Goal: Task Accomplishment & Management: Use online tool/utility

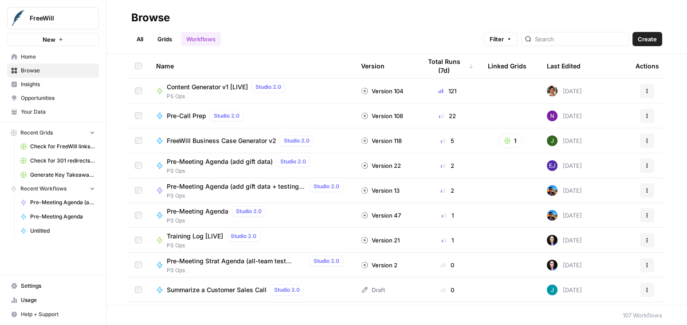
click at [645, 91] on icon "button" at bounding box center [647, 90] width 5 height 5
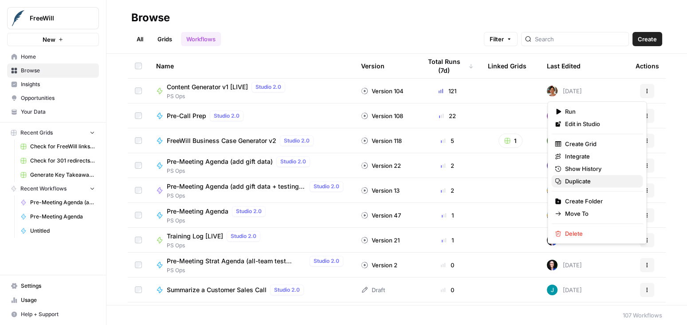
click at [582, 182] on span "Duplicate" at bounding box center [600, 181] width 71 height 9
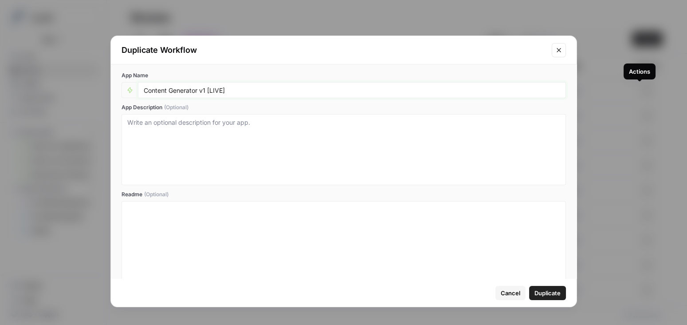
click at [144, 91] on input "Content Generator v1 [LIVE]" at bounding box center [352, 90] width 417 height 8
drag, startPoint x: 169, startPoint y: 91, endPoint x: 223, endPoint y: 91, distance: 54.1
click at [223, 91] on input "Mustafa TESTING GROUND Content Generator v1 [LIVE]" at bounding box center [352, 90] width 417 height 8
click at [202, 88] on input "Mustafa Testing Ground Content Generator v1 [LIVE]" at bounding box center [352, 90] width 417 height 8
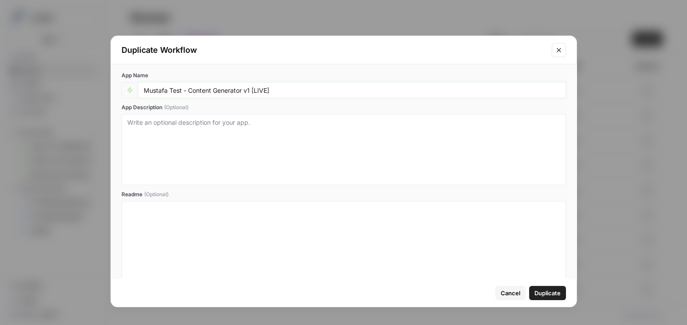
type input "Mustafa Test - Content Generator v1 [LIVE]"
click at [537, 293] on span "Duplicate" at bounding box center [548, 292] width 26 height 9
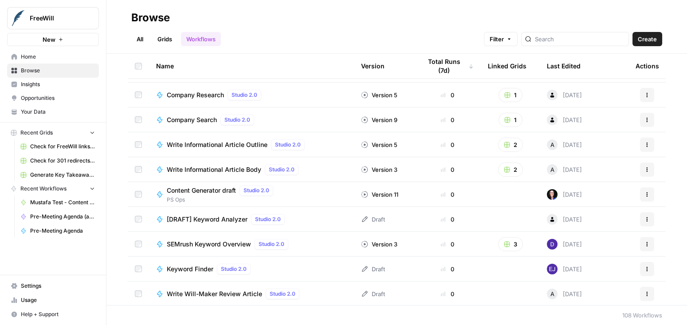
scroll to position [2456, 0]
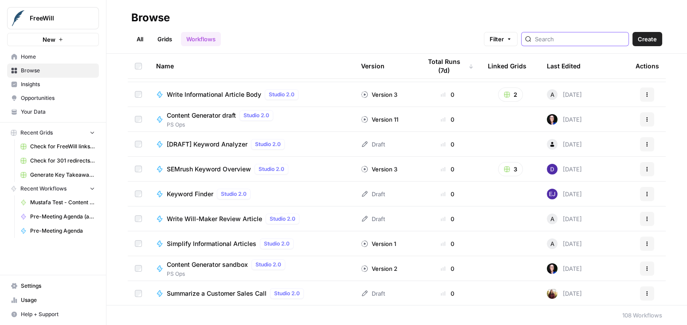
click at [575, 38] on input "search" at bounding box center [580, 39] width 90 height 9
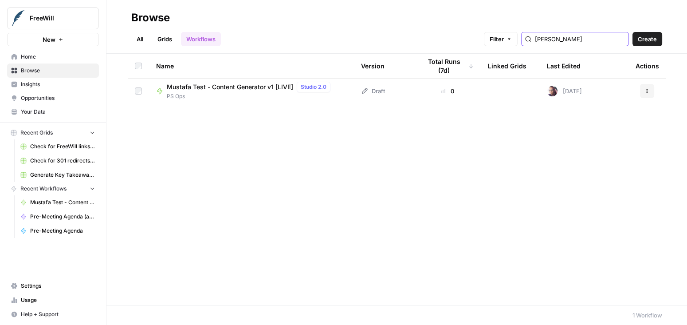
type input "[PERSON_NAME]"
click at [242, 89] on span "Mustafa Test - Content Generator v1 [LIVE]" at bounding box center [230, 87] width 126 height 9
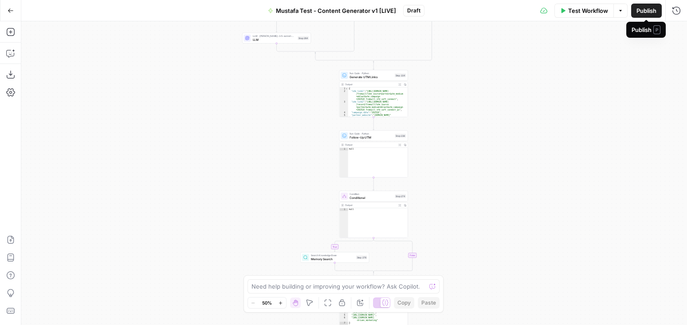
click at [646, 13] on span "Publish" at bounding box center [647, 10] width 20 height 9
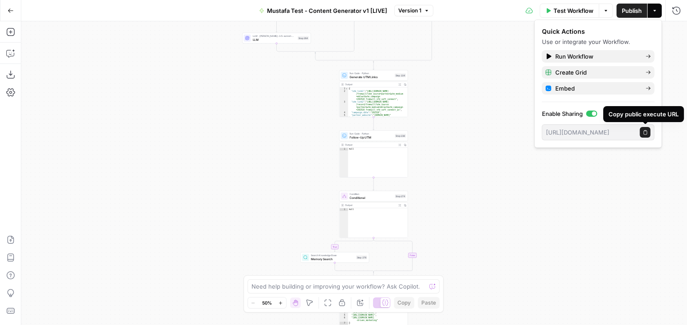
click at [645, 132] on icon "button" at bounding box center [645, 132] width 5 height 5
